Goal: Information Seeking & Learning: Learn about a topic

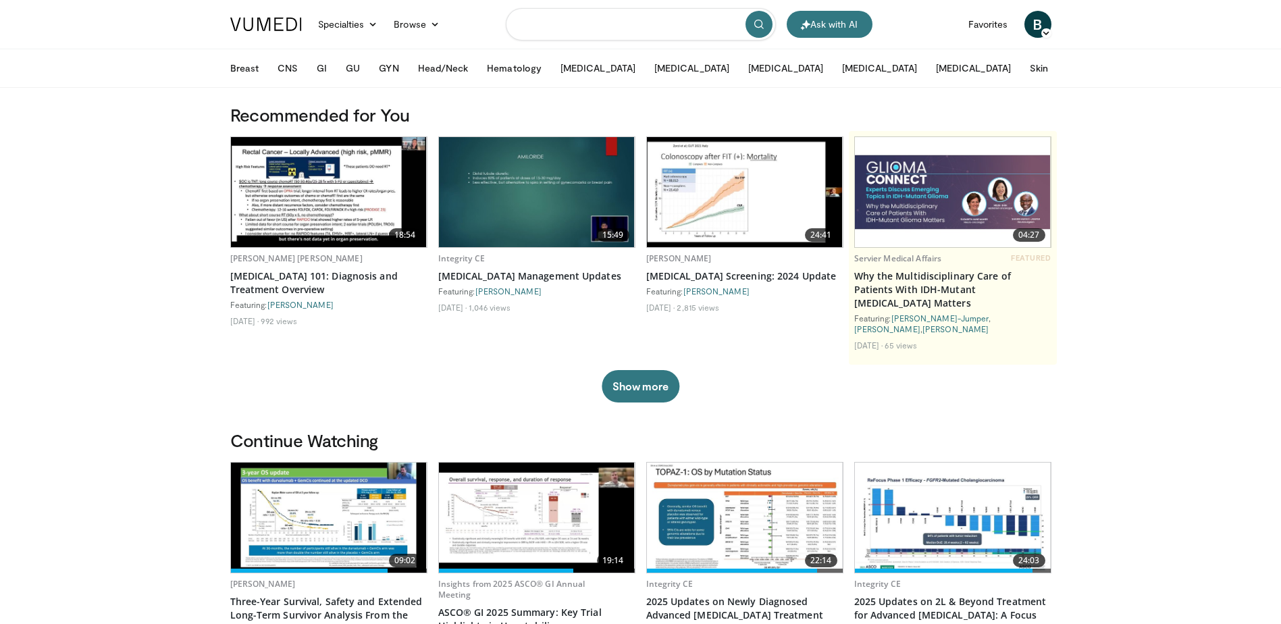
click at [664, 26] on input "Search topics, interventions" at bounding box center [641, 24] width 270 height 32
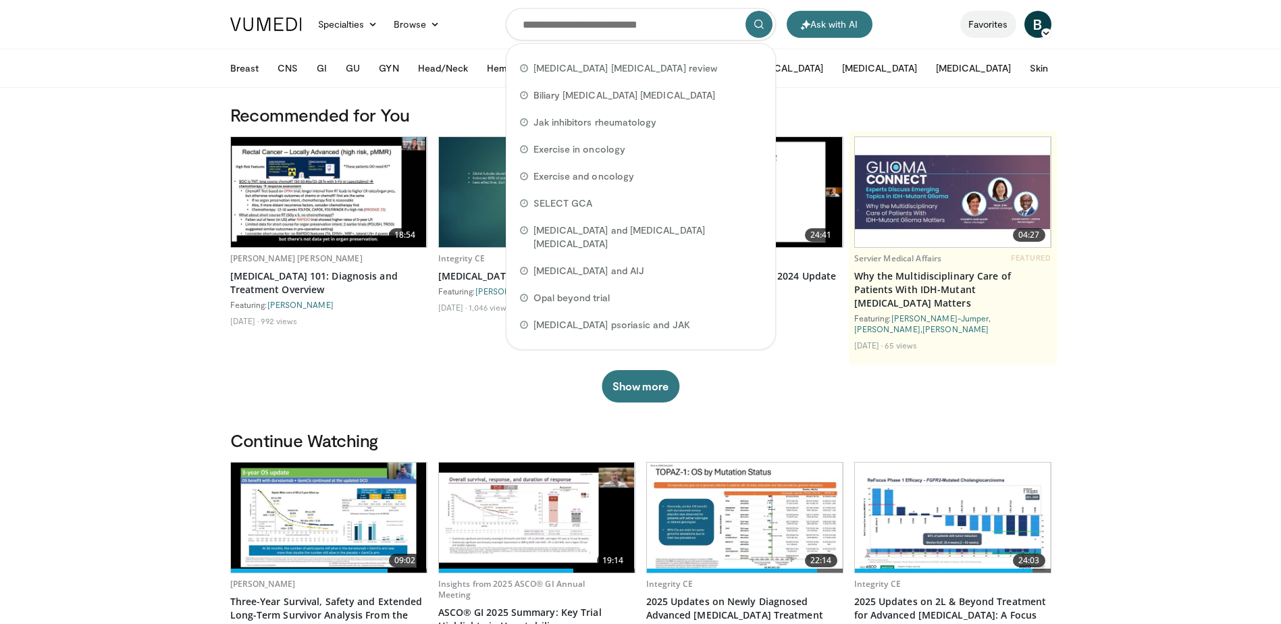
click at [993, 26] on link "Favorites" at bounding box center [988, 24] width 56 height 27
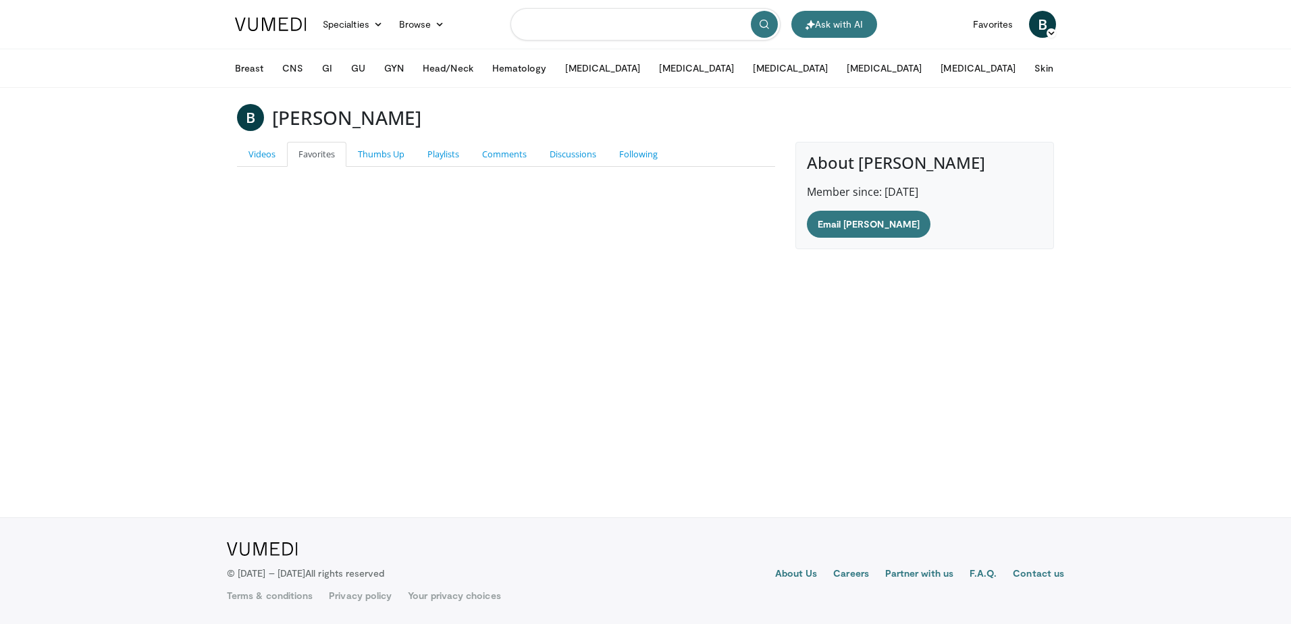
click at [622, 26] on input "Search topics, interventions" at bounding box center [645, 24] width 270 height 32
type input "**********"
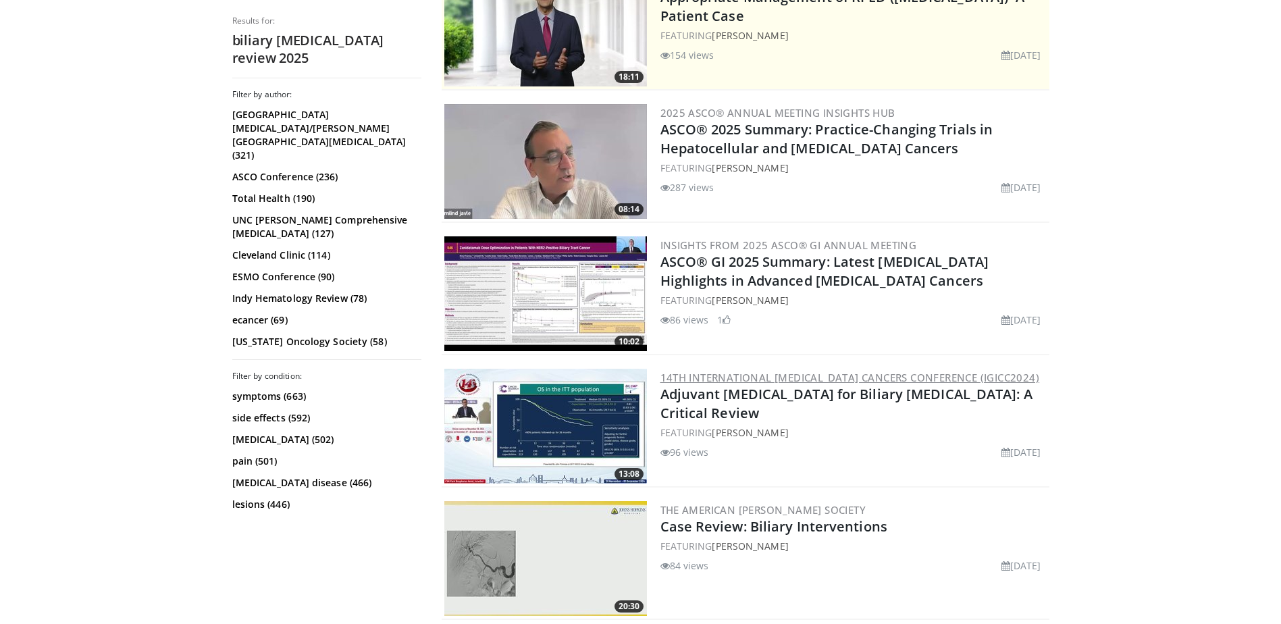
scroll to position [338, 0]
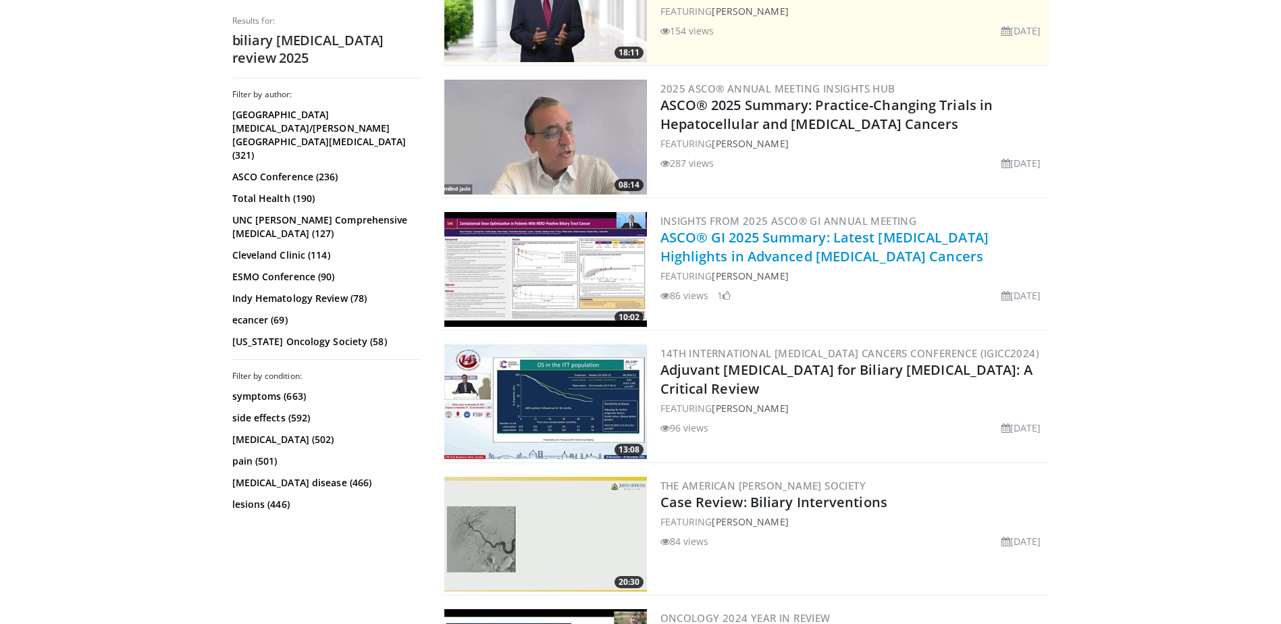
click at [720, 252] on link "ASCO® GI 2025 Summary: Latest [MEDICAL_DATA] Highlights in Advanced [MEDICAL_DA…" at bounding box center [824, 246] width 328 height 37
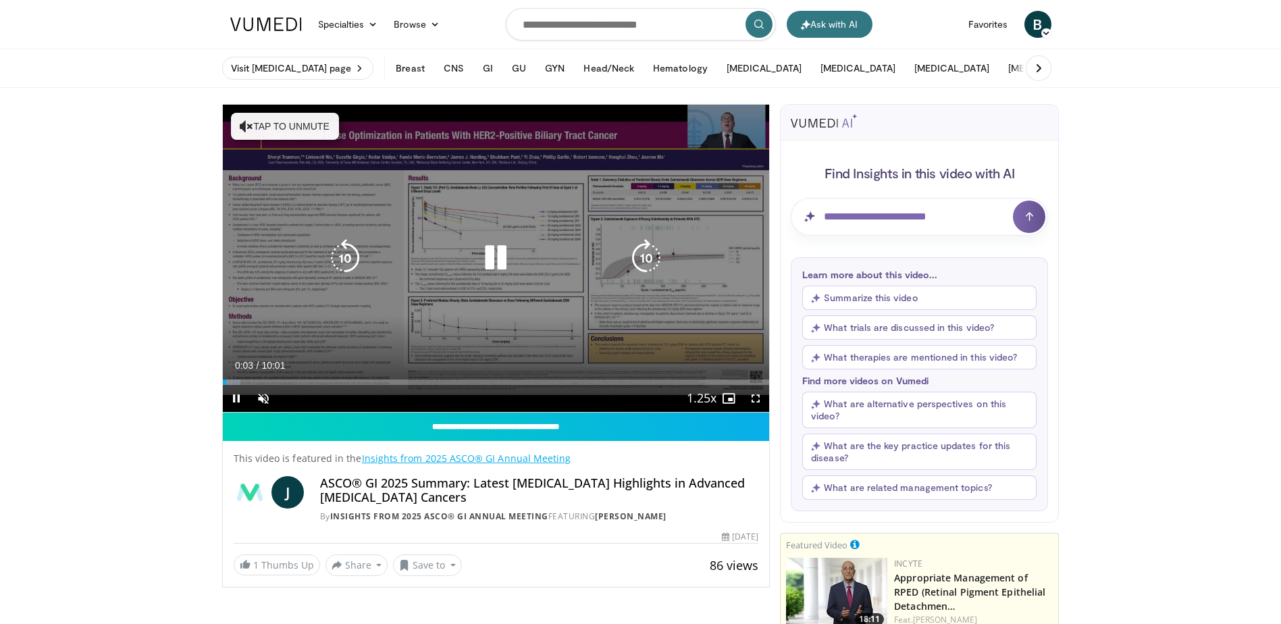
click at [649, 255] on icon "Video Player" at bounding box center [646, 258] width 38 height 38
click at [647, 255] on icon "Video Player" at bounding box center [646, 258] width 38 height 38
click at [646, 259] on icon "Video Player" at bounding box center [646, 258] width 38 height 38
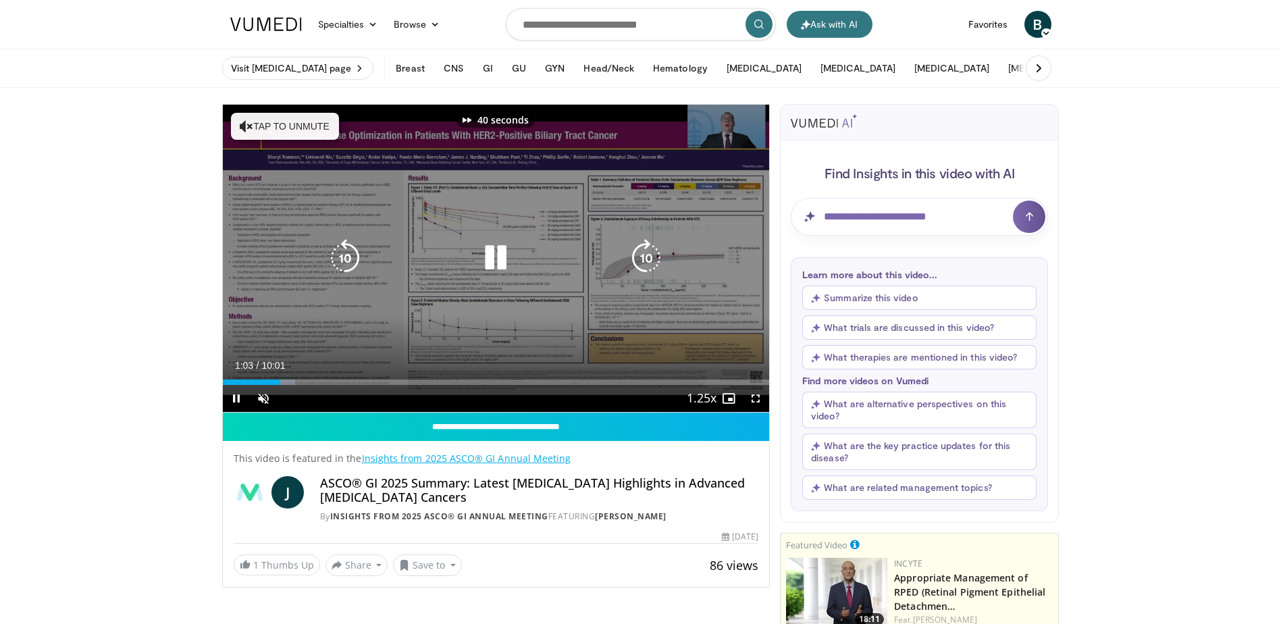
click at [646, 259] on icon "Video Player" at bounding box center [646, 258] width 38 height 38
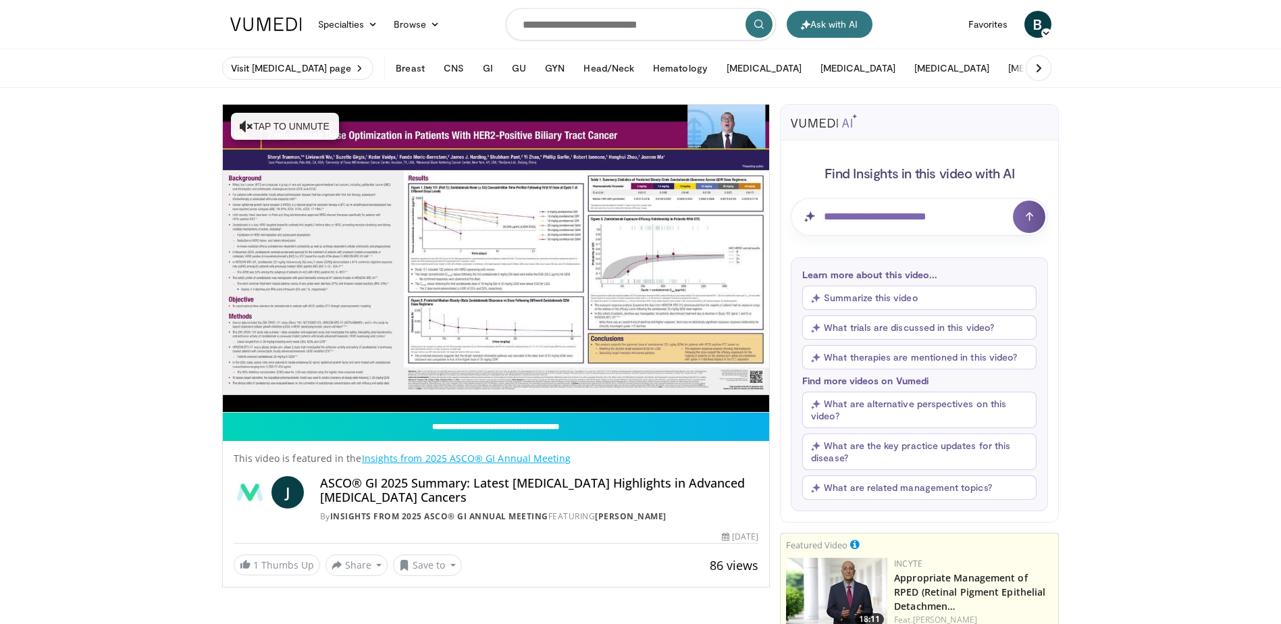
click at [906, 324] on button "What trials are discussed in this video?" at bounding box center [919, 327] width 234 height 24
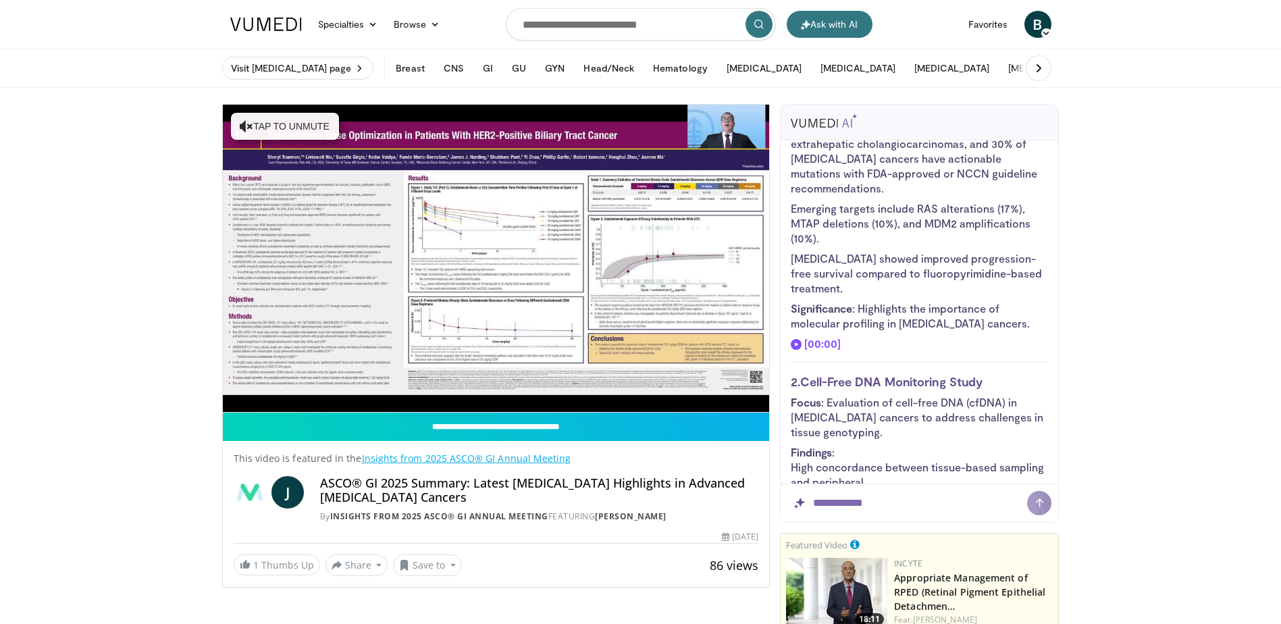
scroll to position [269, 0]
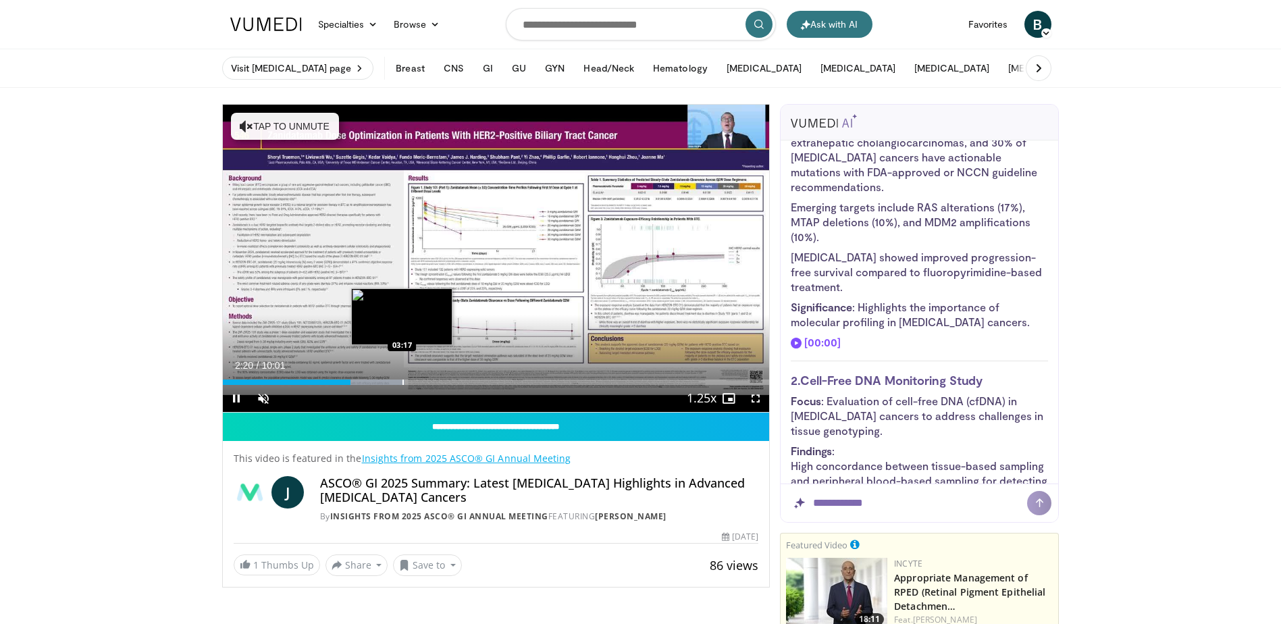
click at [401, 377] on div "Loaded : 33.24% 02:20 03:17" at bounding box center [496, 378] width 547 height 13
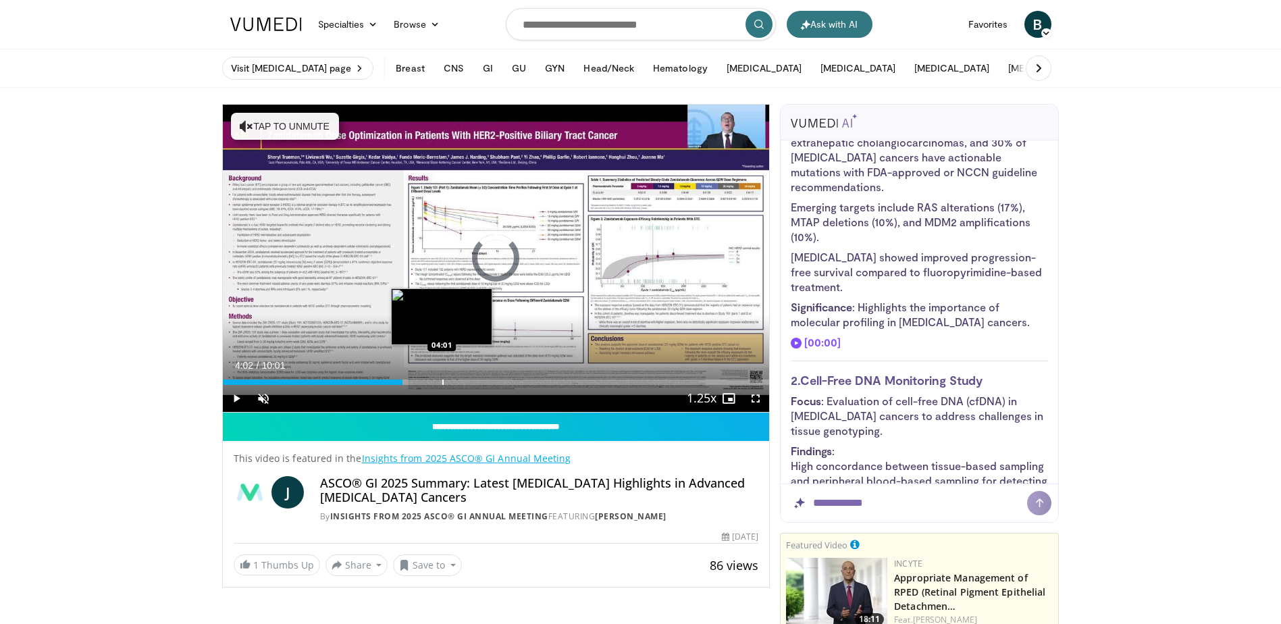
click at [442, 381] on div "Progress Bar" at bounding box center [442, 381] width 1 height 5
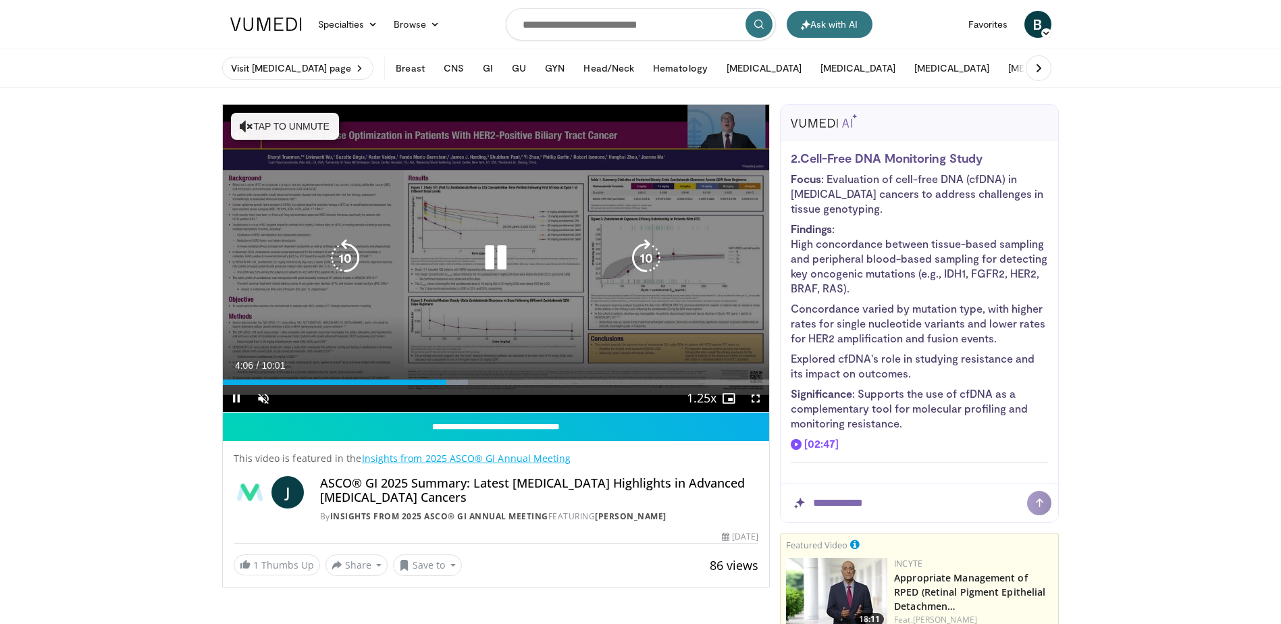
scroll to position [469, 0]
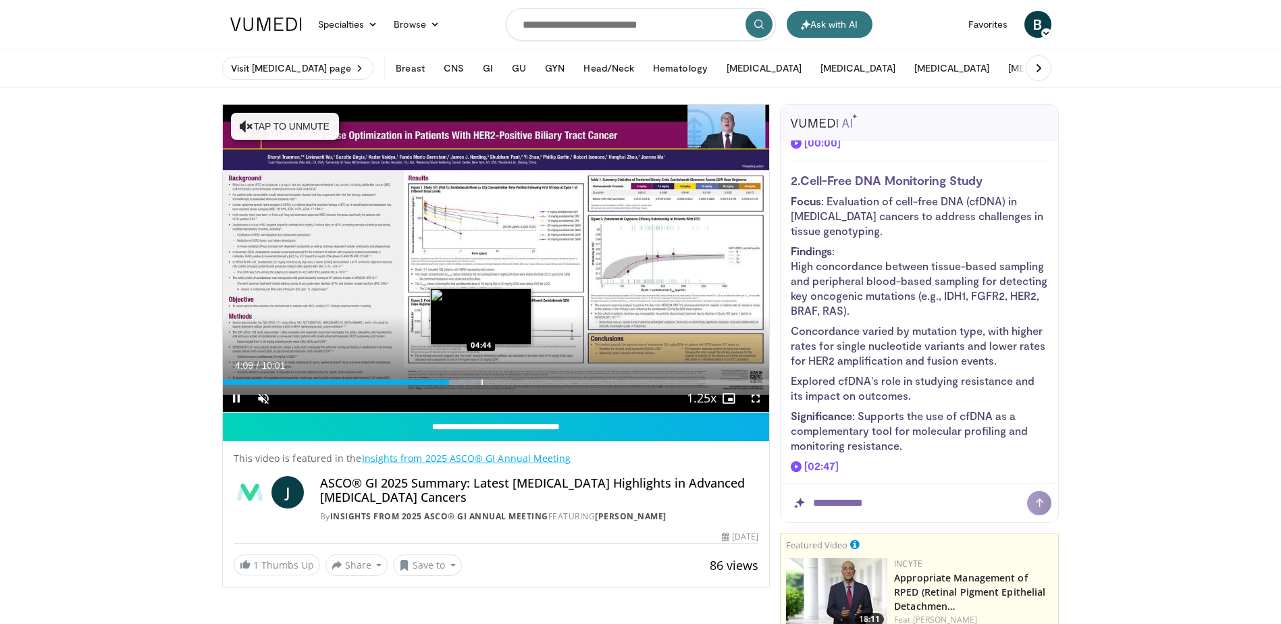
click at [481, 380] on div "Progress Bar" at bounding box center [481, 381] width 1 height 5
click at [523, 381] on div "Progress Bar" at bounding box center [523, 381] width 1 height 5
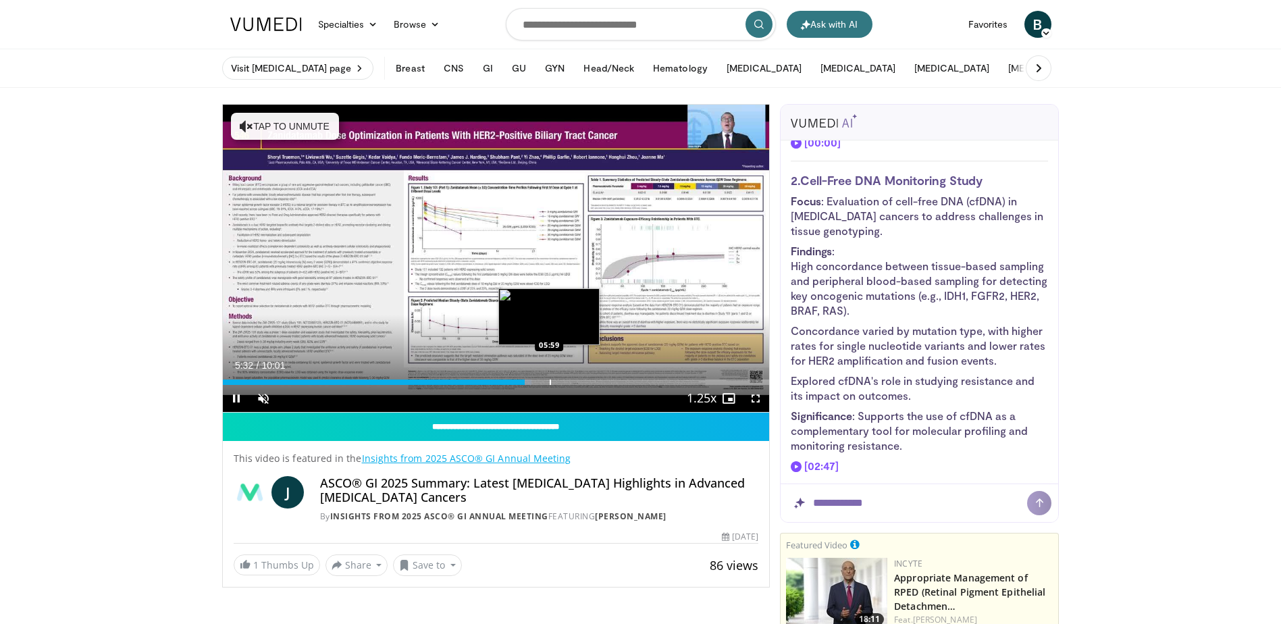
click at [550, 381] on div "Progress Bar" at bounding box center [550, 381] width 1 height 5
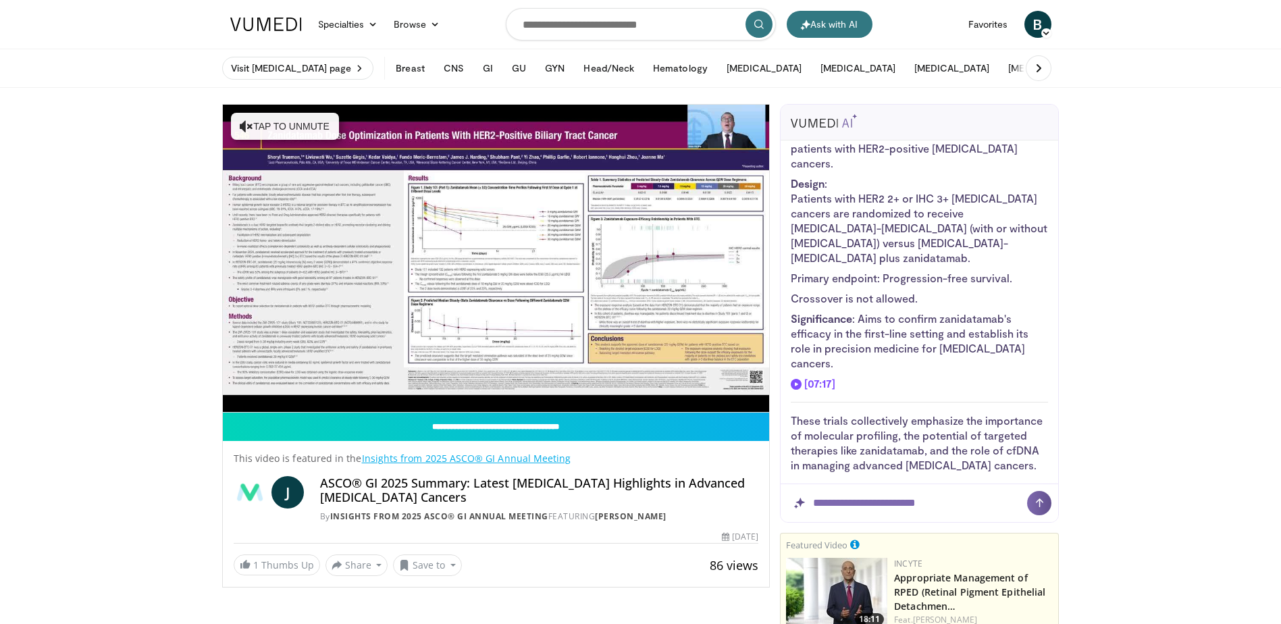
scroll to position [1119, 0]
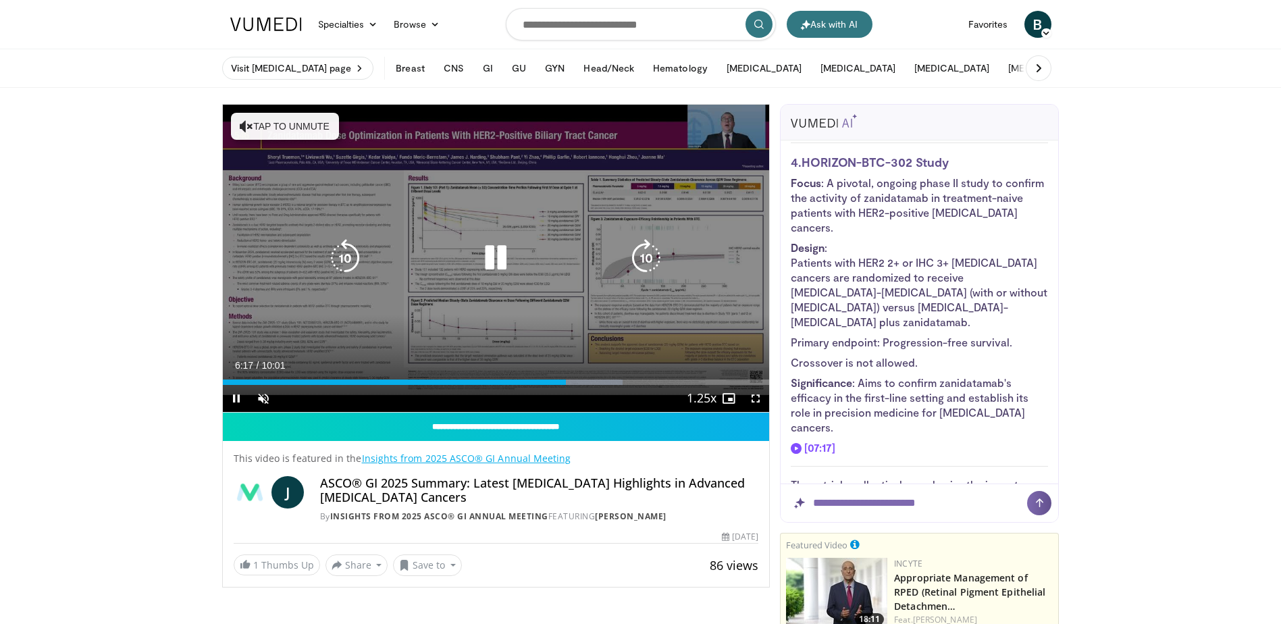
click at [244, 125] on icon "Video Player" at bounding box center [247, 126] width 14 height 14
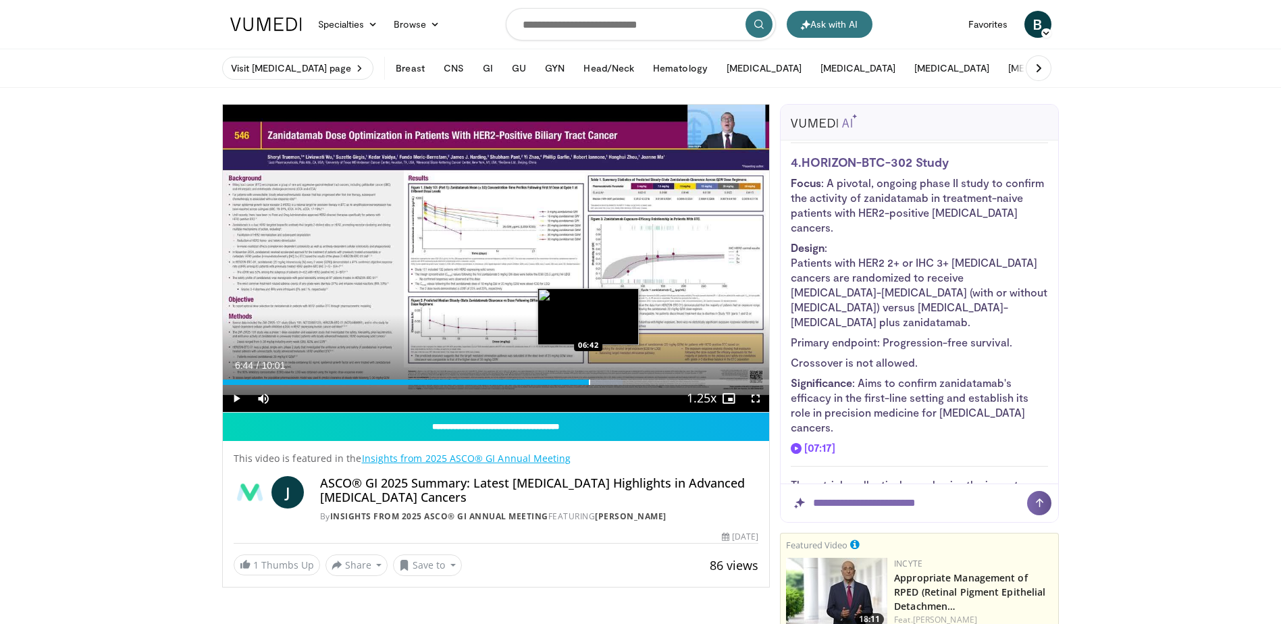
click at [589, 379] on div "Progress Bar" at bounding box center [589, 381] width 1 height 5
click at [617, 381] on div "Progress Bar" at bounding box center [616, 381] width 1 height 5
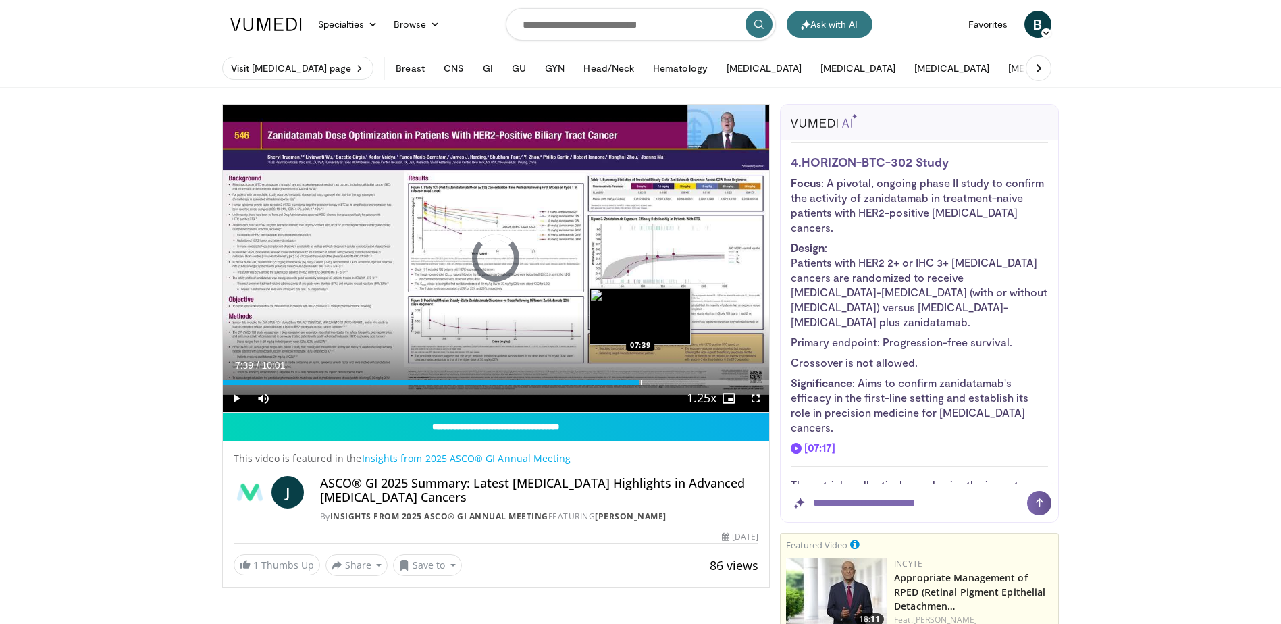
click at [641, 381] on div "Progress Bar" at bounding box center [641, 381] width 1 height 5
click at [666, 384] on div "Progress Bar" at bounding box center [664, 381] width 1 height 5
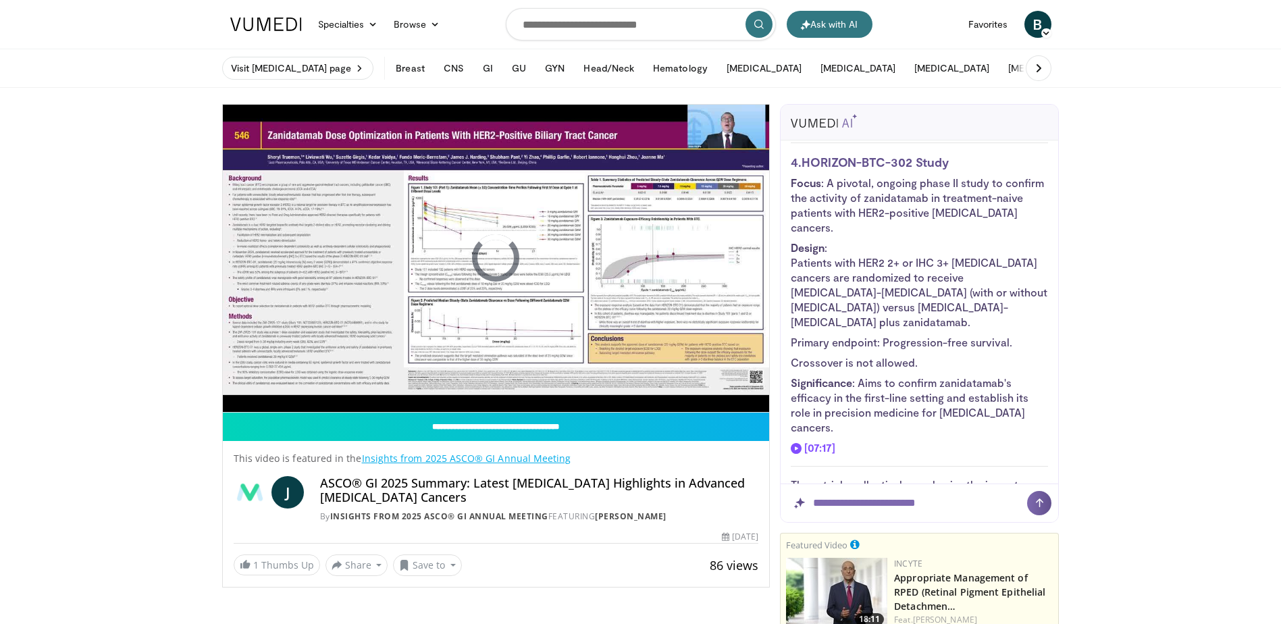
click at [693, 386] on video-js "**********" at bounding box center [496, 259] width 547 height 308
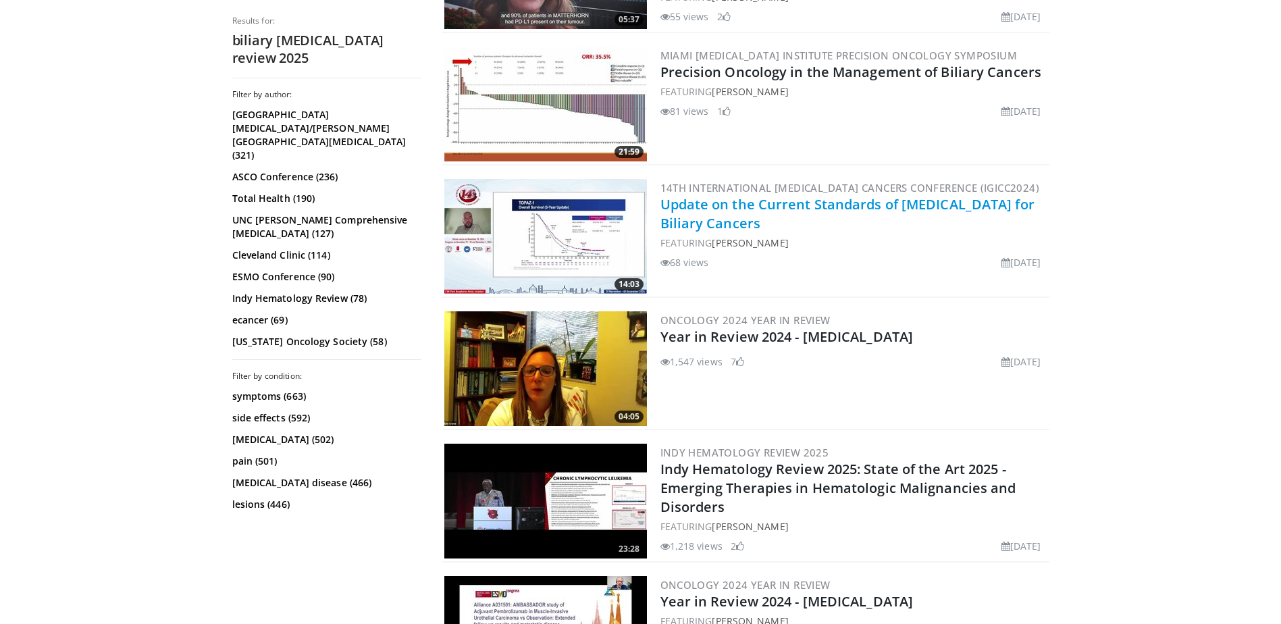
scroll to position [2363, 0]
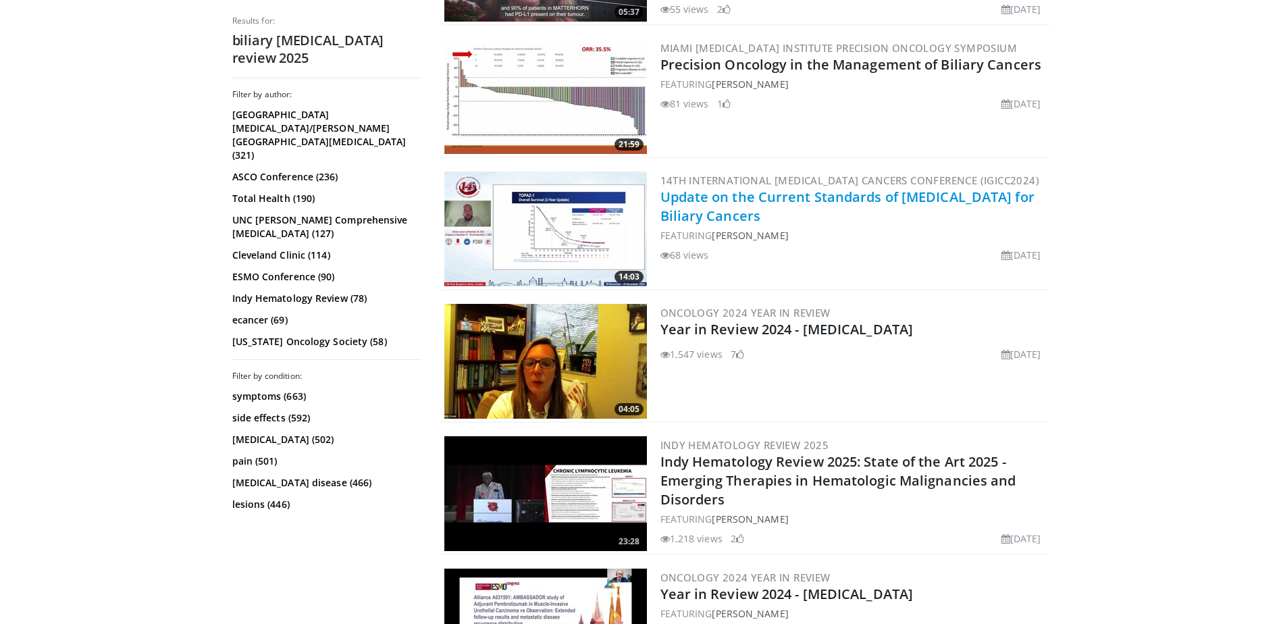
click at [716, 215] on link "Update on the Current Standards of [MEDICAL_DATA] for Biliary Cancers" at bounding box center [847, 206] width 374 height 37
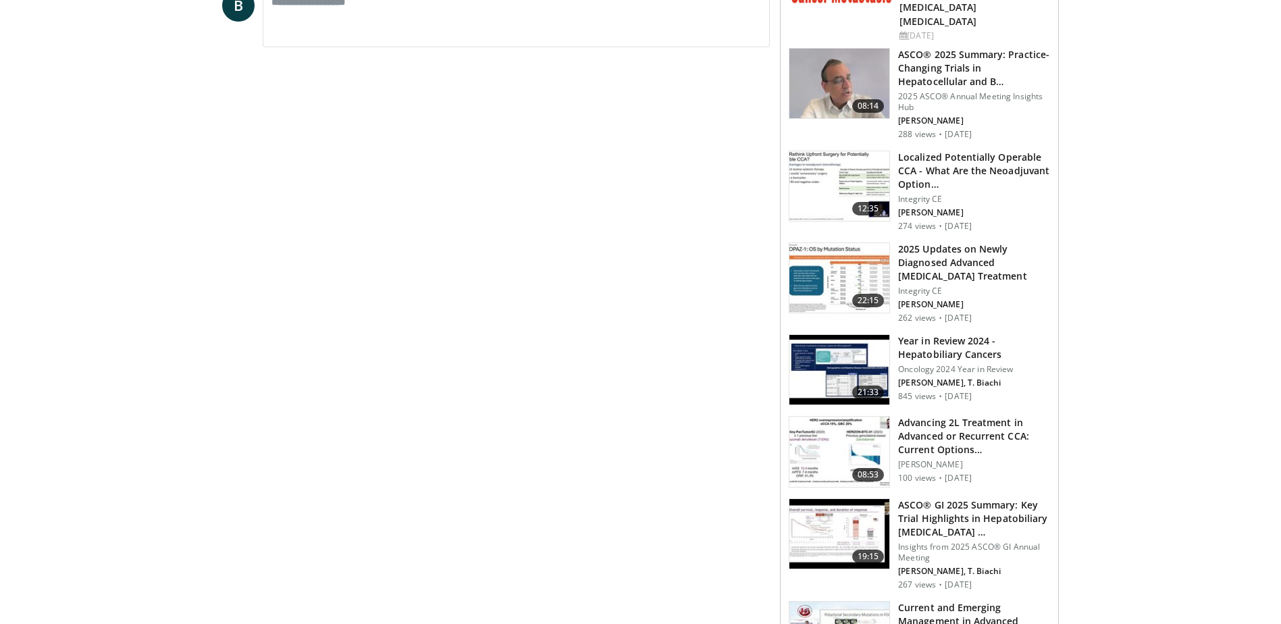
scroll to position [877, 0]
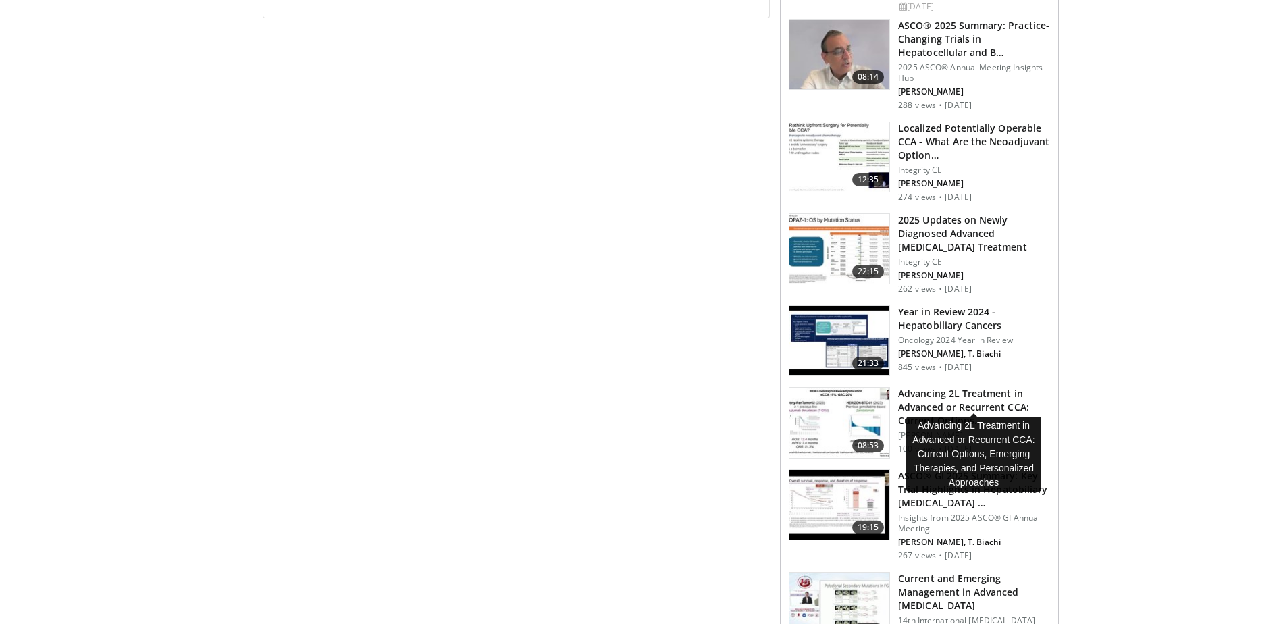
click at [997, 394] on h3 "Advancing 2L Treatment in Advanced or Recurrent CCA: Current Options…" at bounding box center [974, 407] width 152 height 41
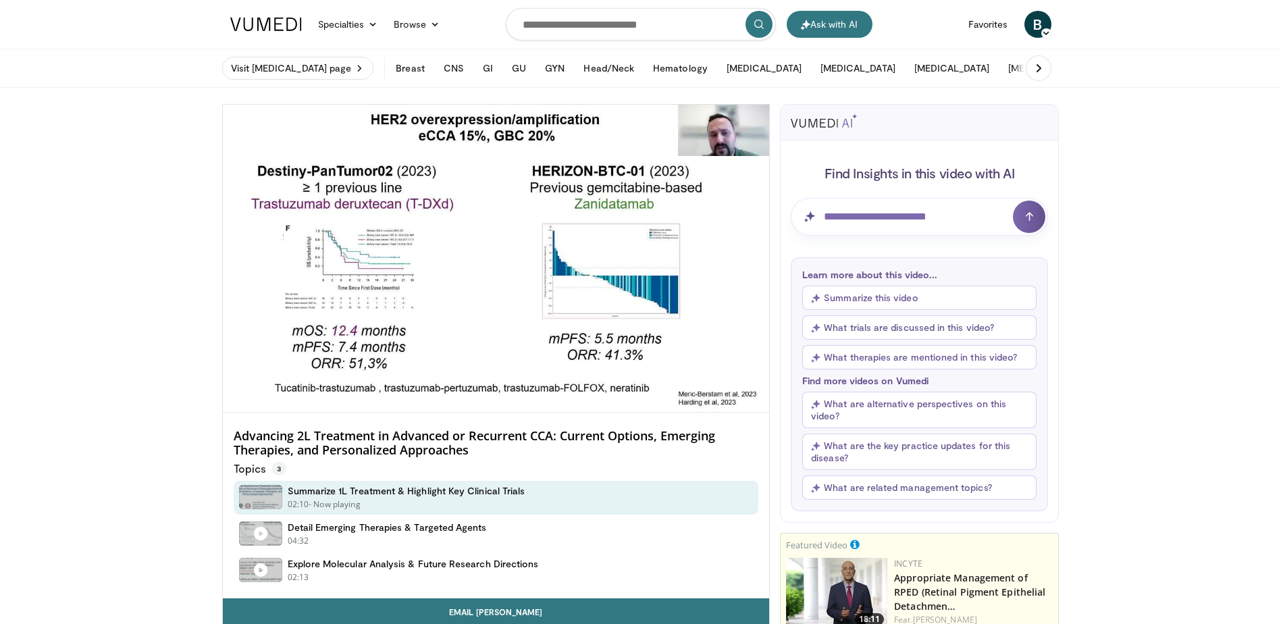
click at [870, 329] on button "What trials are discussed in this video?" at bounding box center [919, 327] width 234 height 24
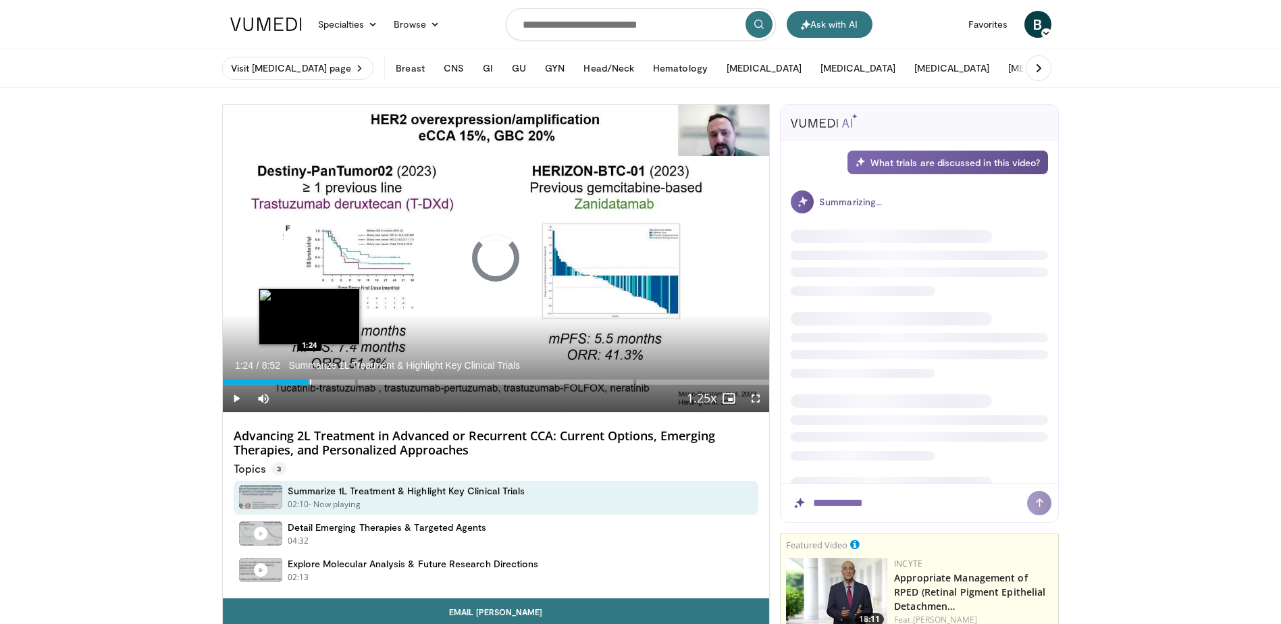
click at [310, 384] on div "Progress Bar" at bounding box center [310, 381] width 1 height 5
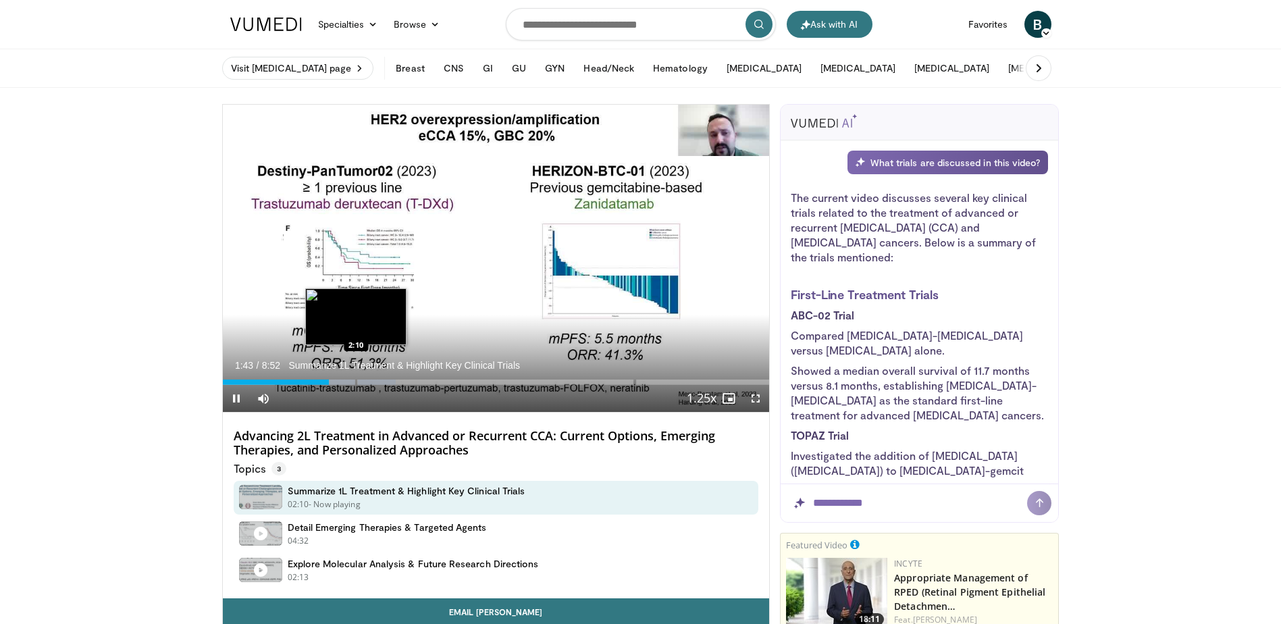
click at [356, 383] on div "Loaded : 31.65% 1:43 2:10" at bounding box center [496, 378] width 547 height 13
click at [348, 383] on div "Progress Bar" at bounding box center [348, 381] width 1 height 5
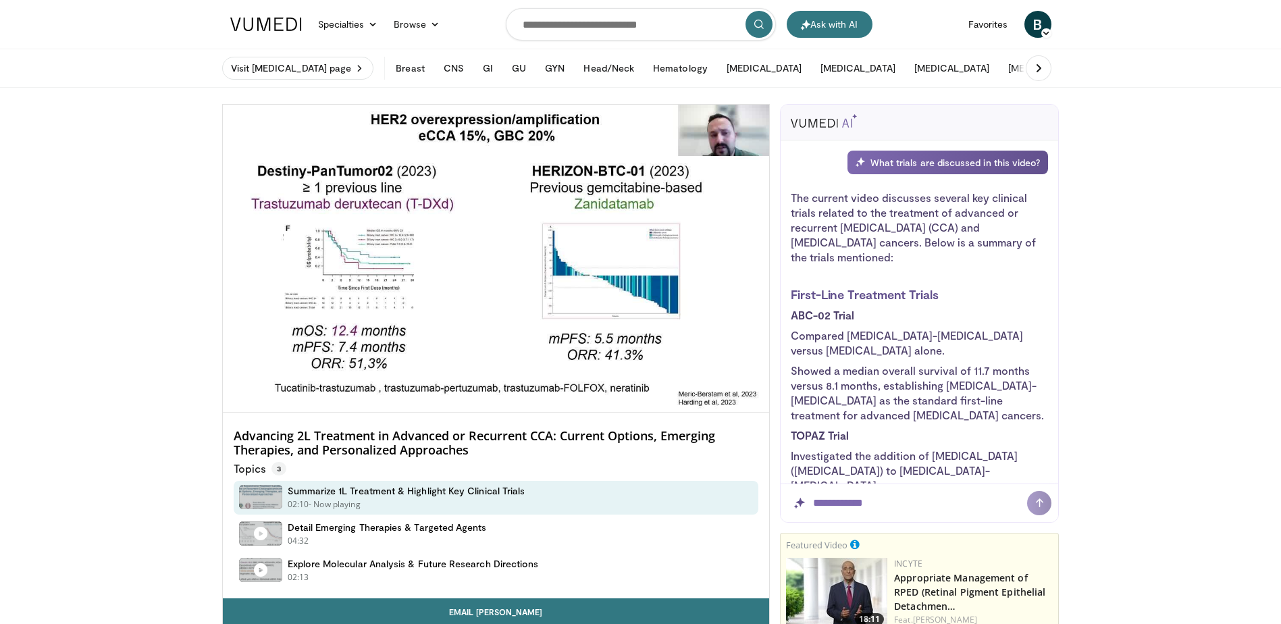
click at [352, 383] on video-js "**********" at bounding box center [496, 259] width 547 height 308
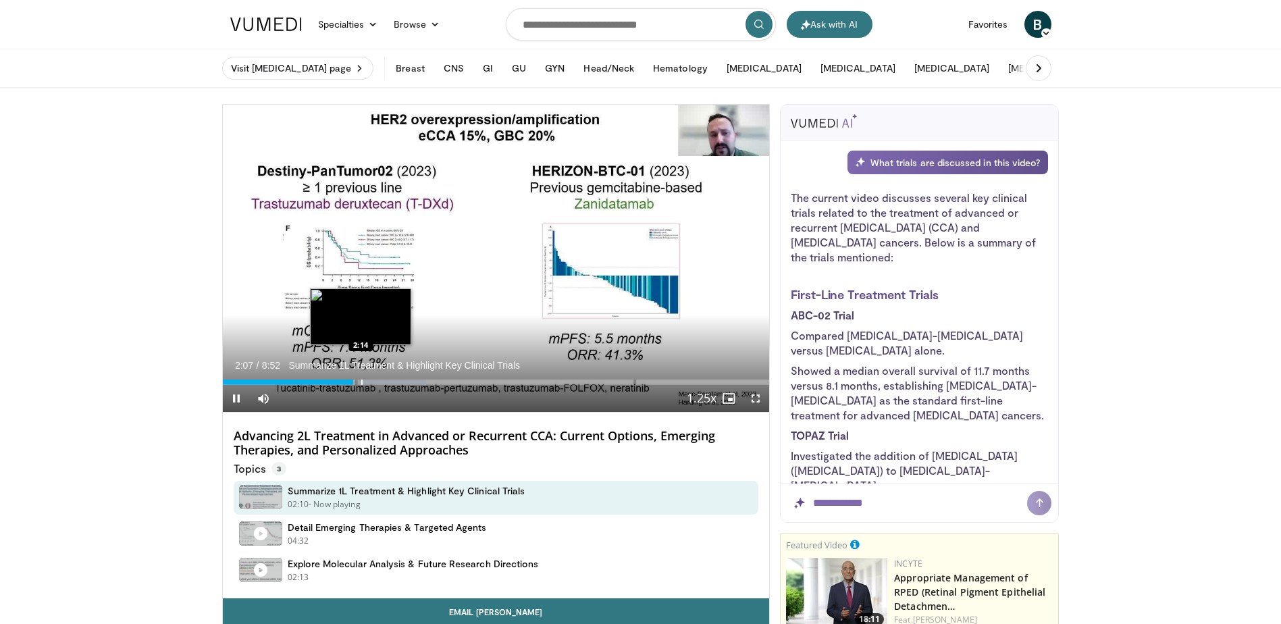
click at [362, 383] on div "Progress Bar" at bounding box center [361, 381] width 1 height 5
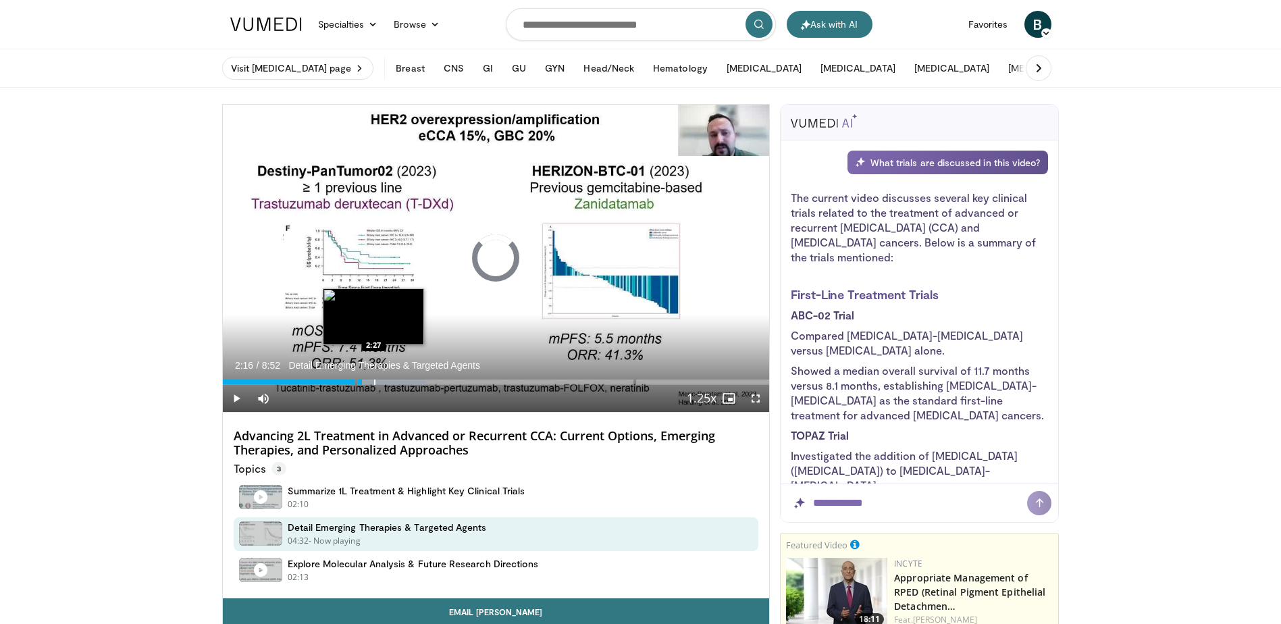
click at [374, 383] on div "Progress Bar" at bounding box center [374, 381] width 1 height 5
click at [390, 383] on div "Progress Bar" at bounding box center [390, 381] width 1 height 5
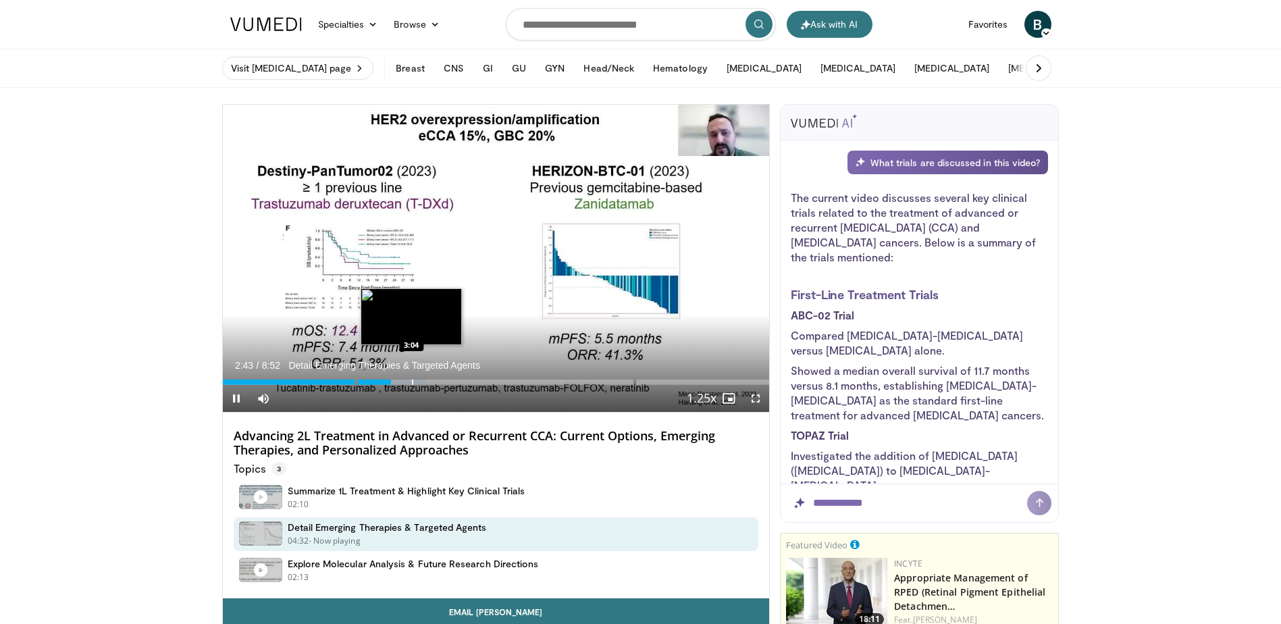
click at [412, 382] on div "Progress Bar" at bounding box center [412, 381] width 1 height 5
click at [439, 382] on div "Progress Bar" at bounding box center [439, 381] width 1 height 5
click at [462, 387] on div "Current Time 3:29 / Duration 8:52 Detail Emerging Therapies & Targeted Agents P…" at bounding box center [496, 398] width 547 height 27
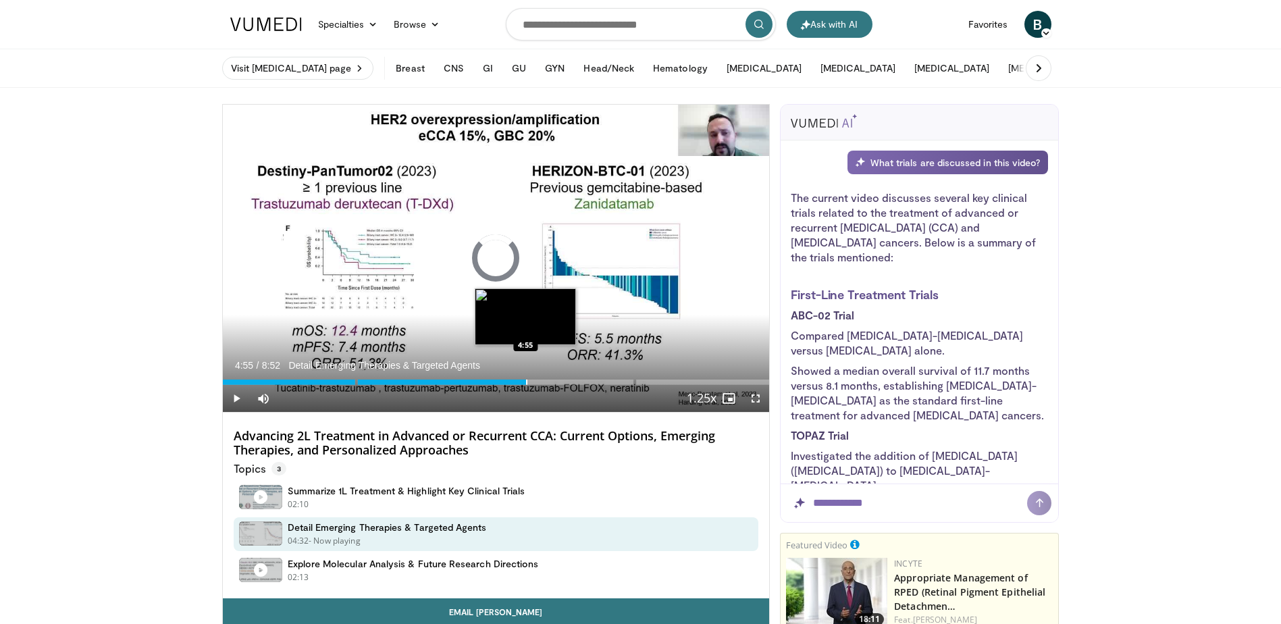
click at [526, 383] on div "Progress Bar" at bounding box center [526, 381] width 1 height 5
click at [559, 379] on div "Loaded : 0.00% 4:55 5:27" at bounding box center [496, 378] width 547 height 13
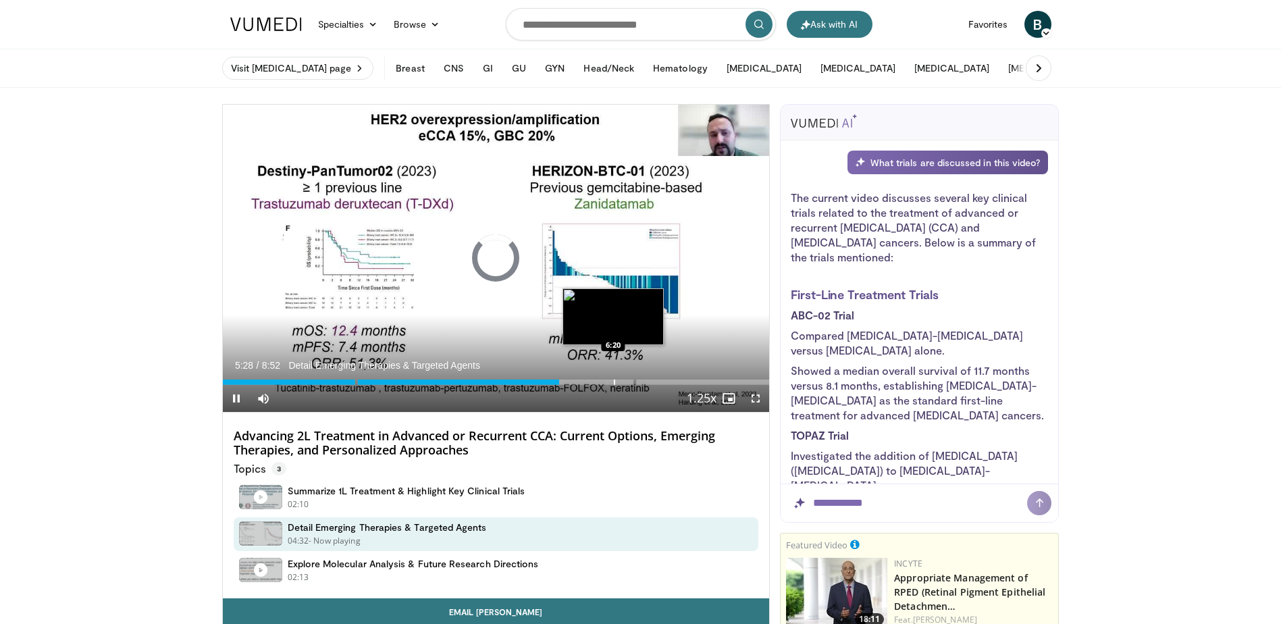
click at [613, 375] on div "Loaded : 0.00% 5:28 6:20" at bounding box center [496, 378] width 547 height 13
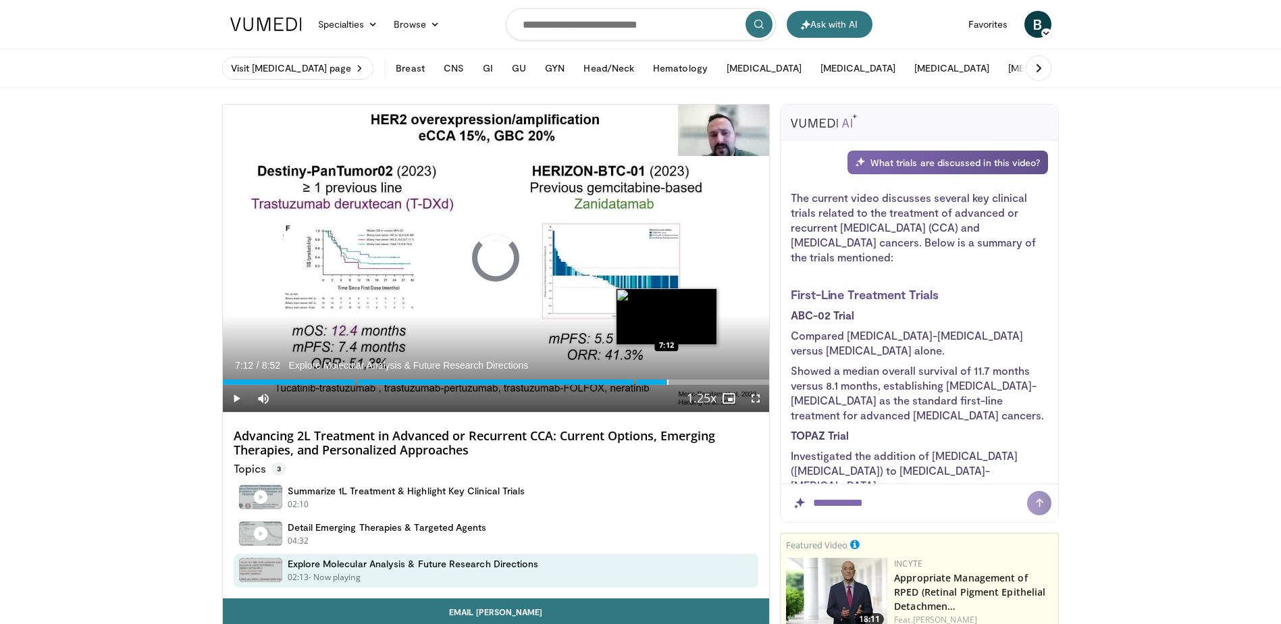
click at [666, 379] on div "Loaded : 0.00% 7:12 7:12" at bounding box center [496, 378] width 547 height 13
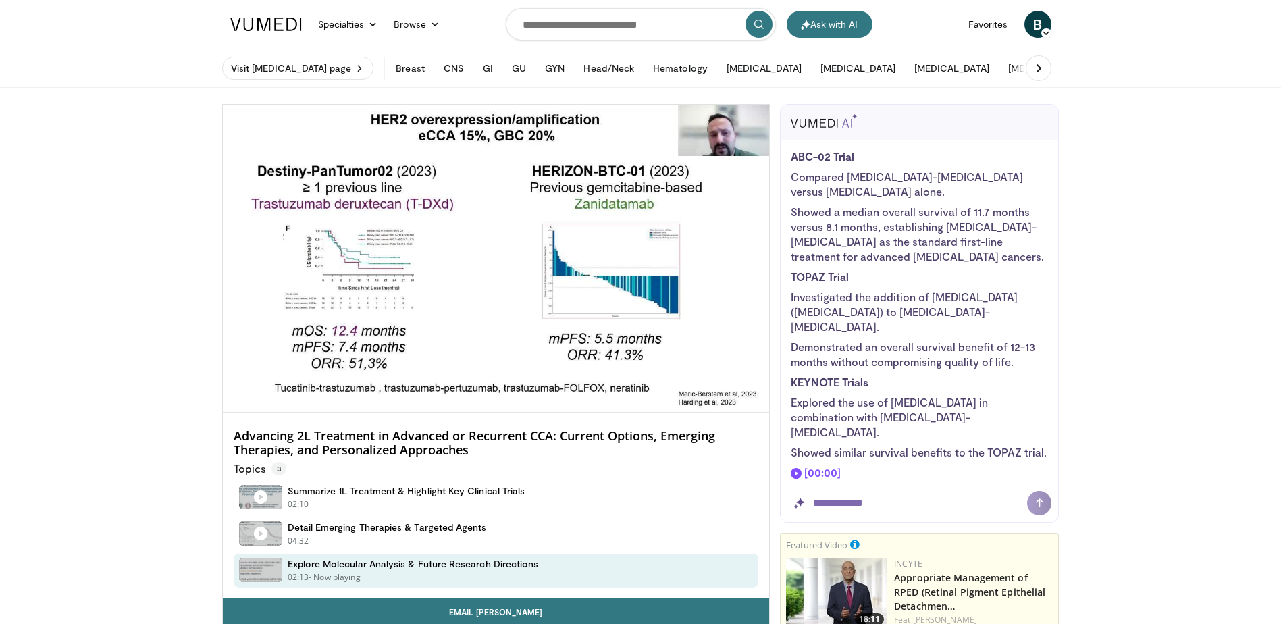
scroll to position [203, 0]
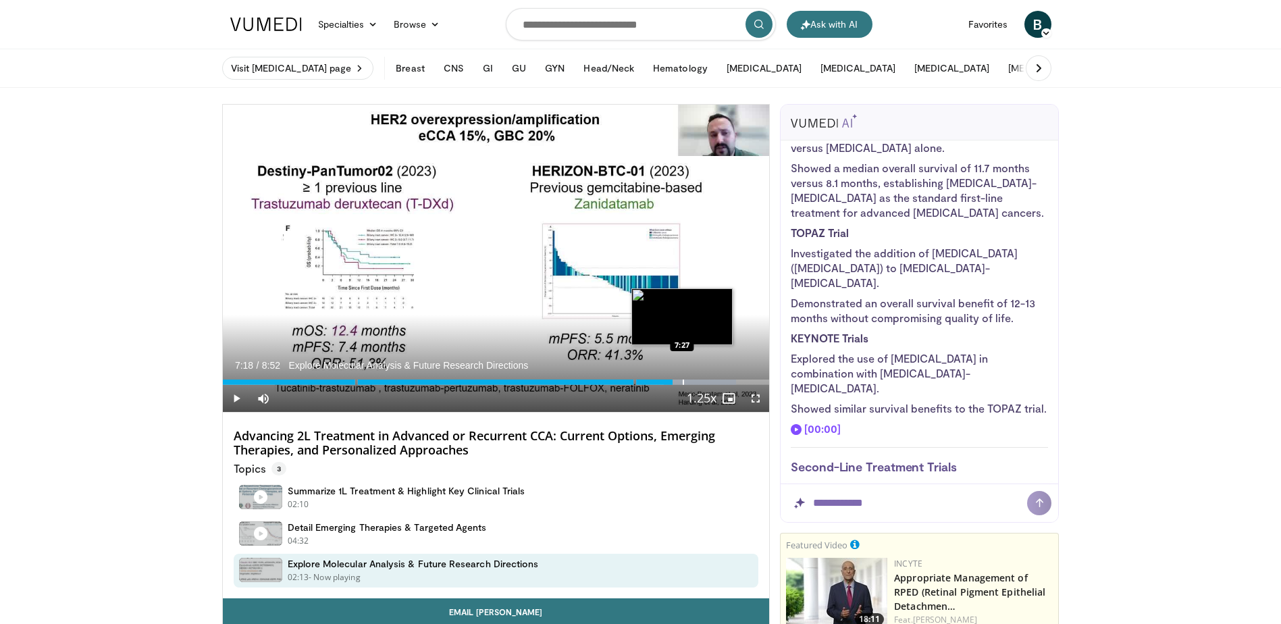
click at [682, 378] on div "Loaded : 93.89% 7:18 7:27" at bounding box center [496, 378] width 547 height 13
click at [707, 381] on div "Progress Bar" at bounding box center [707, 381] width 1 height 5
drag, startPoint x: 693, startPoint y: 381, endPoint x: 679, endPoint y: 381, distance: 14.2
click at [693, 381] on div "Loaded : 97.65% 7:51" at bounding box center [496, 381] width 547 height 5
click at [660, 381] on div "7:40" at bounding box center [459, 381] width 473 height 5
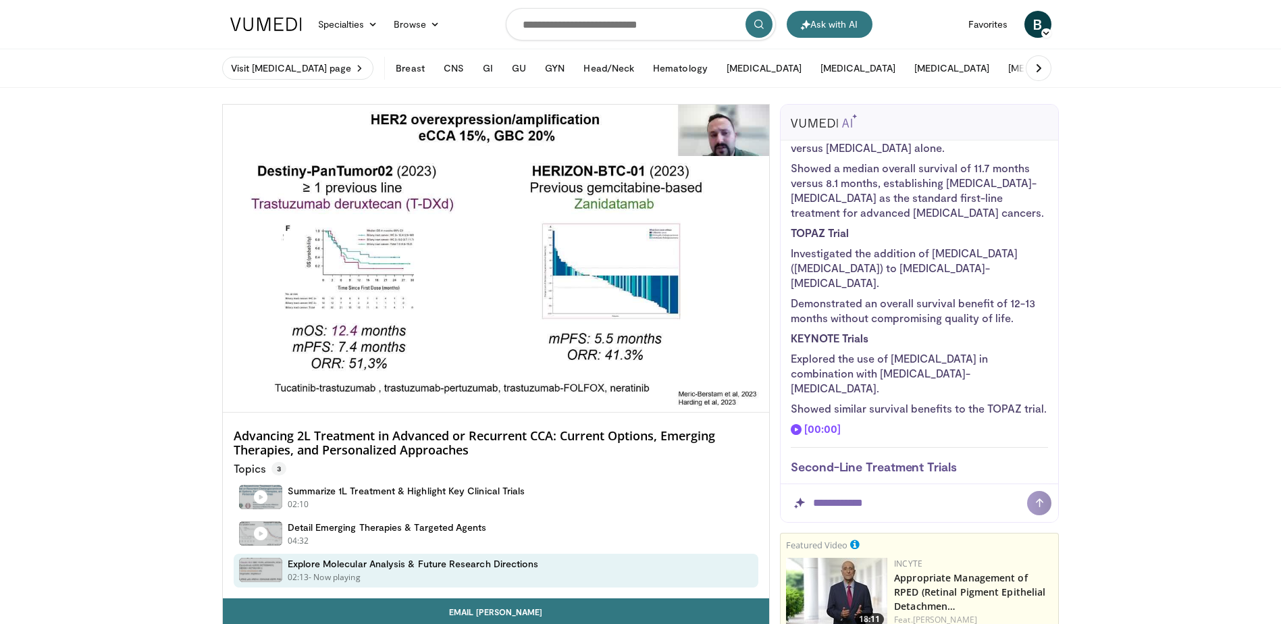
drag, startPoint x: 647, startPoint y: 381, endPoint x: 628, endPoint y: 381, distance: 18.9
click at [645, 381] on div "10 seconds Tap to unmute" at bounding box center [496, 258] width 547 height 307
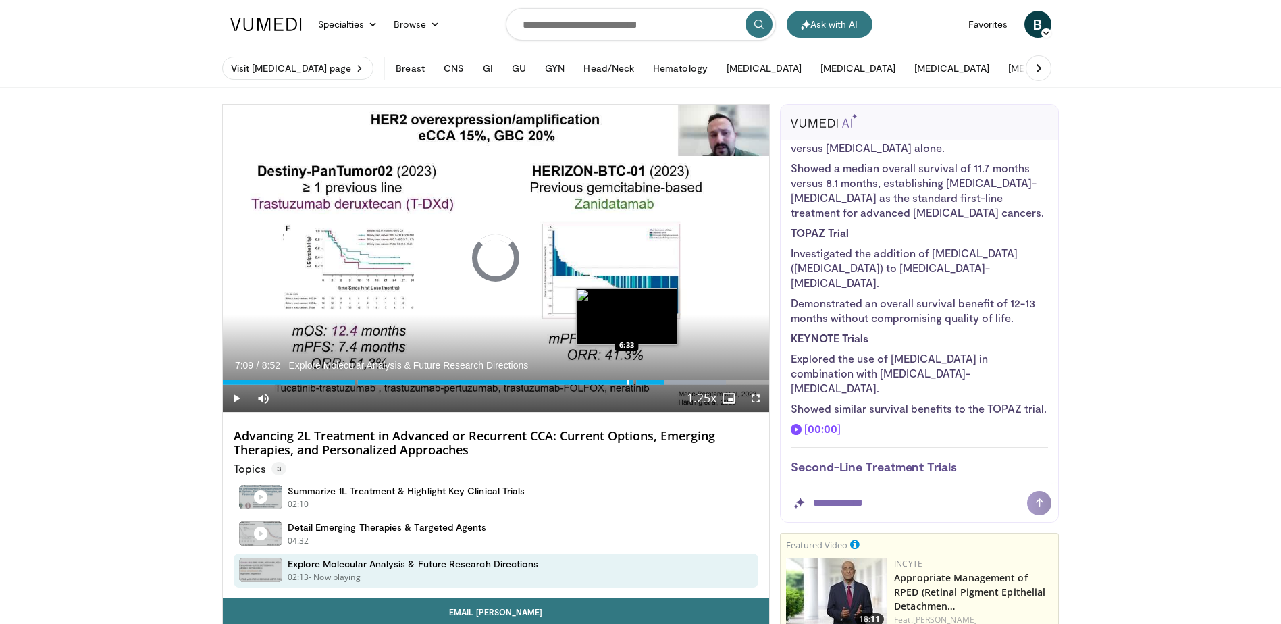
click at [627, 381] on div "Progress Bar" at bounding box center [627, 381] width 1 height 5
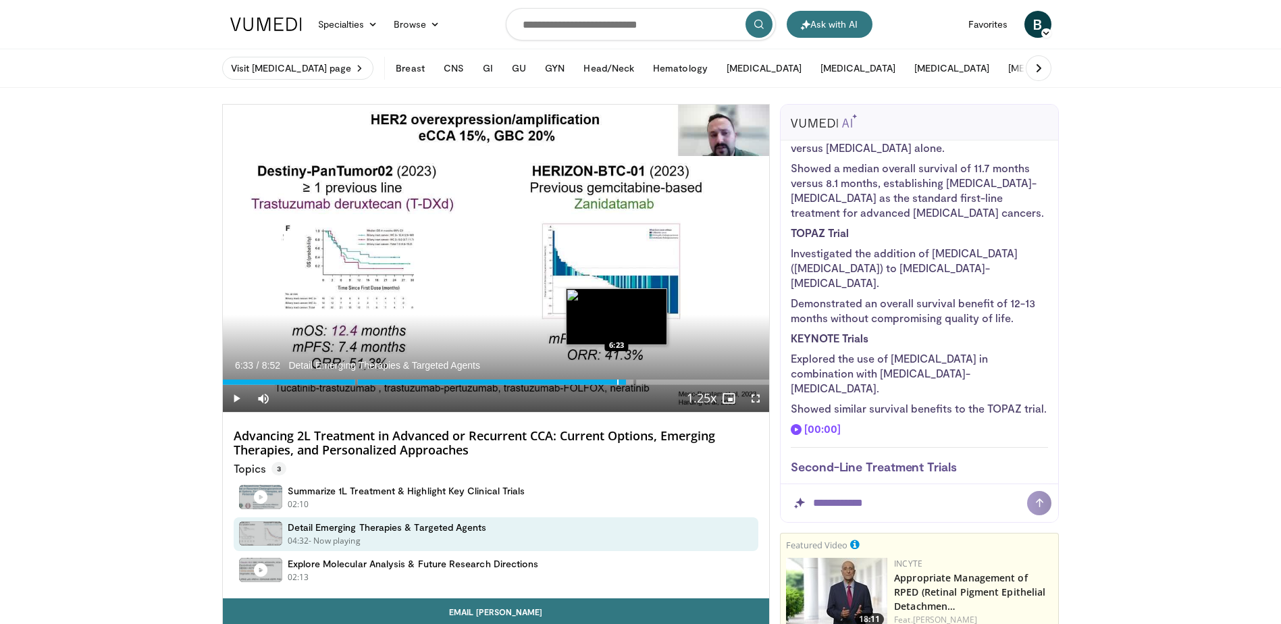
click at [617, 381] on div "Progress Bar" at bounding box center [617, 381] width 1 height 5
click at [585, 381] on div "Progress Bar" at bounding box center [585, 381] width 1 height 5
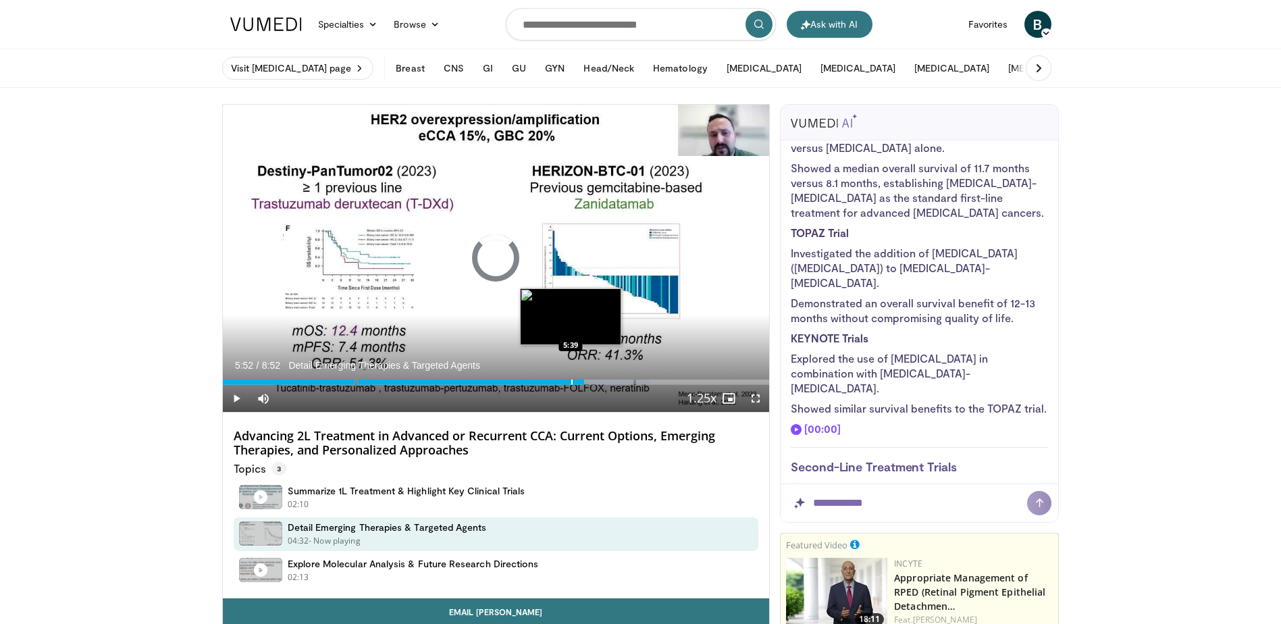
click at [571, 384] on div "Progress Bar" at bounding box center [571, 381] width 1 height 5
